Goal: Task Accomplishment & Management: Manage account settings

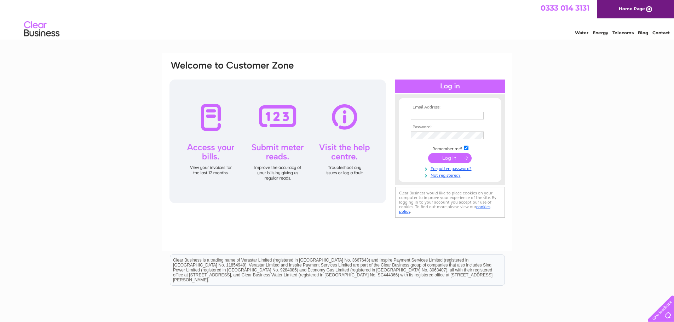
click at [426, 112] on input "text" at bounding box center [447, 116] width 73 height 8
type input "[EMAIL_ADDRESS][DOMAIN_NAME]"
click at [627, 206] on div "Email Address: [EMAIL_ADDRESS][DOMAIN_NAME] Password:" at bounding box center [337, 212] width 674 height 319
click at [455, 157] on input "submit" at bounding box center [449, 158] width 43 height 10
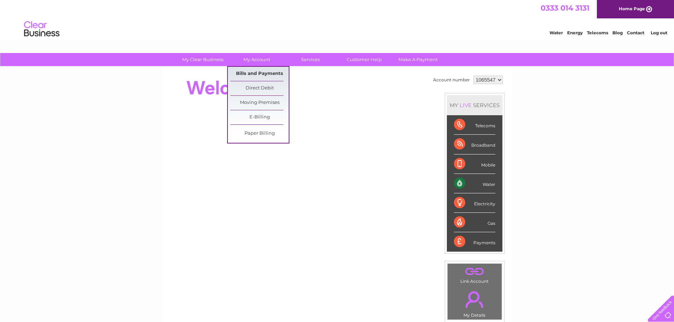
click at [255, 71] on link "Bills and Payments" at bounding box center [259, 74] width 58 height 14
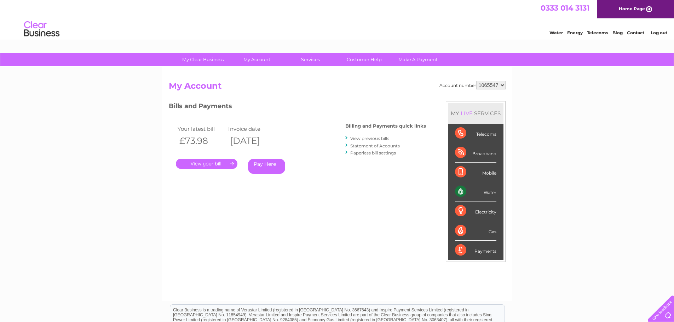
click at [209, 161] on link "." at bounding box center [207, 164] width 62 height 10
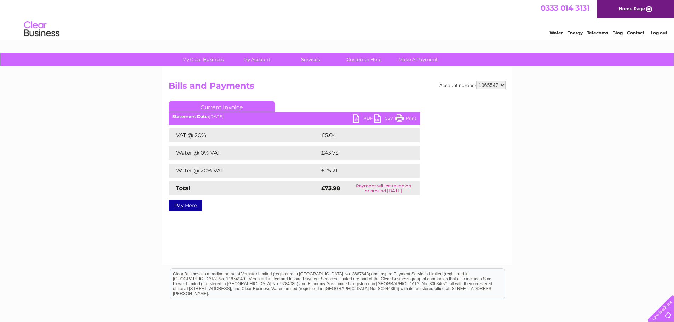
click at [361, 118] on link "PDF" at bounding box center [363, 119] width 21 height 10
